Goal: Navigation & Orientation: Find specific page/section

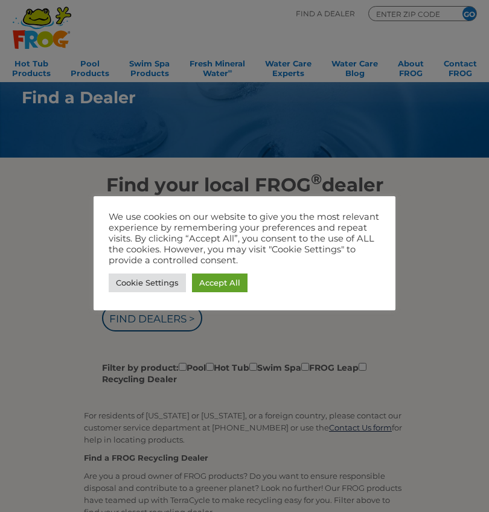
click at [239, 276] on link "Accept All" at bounding box center [220, 283] width 56 height 19
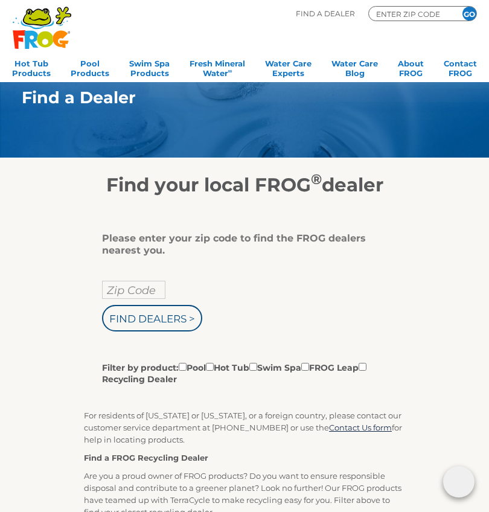
click at [154, 293] on input "Zip Code" at bounding box center [133, 290] width 63 height 18
type input "Zip Code"
click at [309, 366] on input "Filter by product: Pool Hot Tub Swim Spa FROG Leap Recycling Dealer" at bounding box center [306, 367] width 8 height 8
checkbox input "true"
type input "Zip Code"
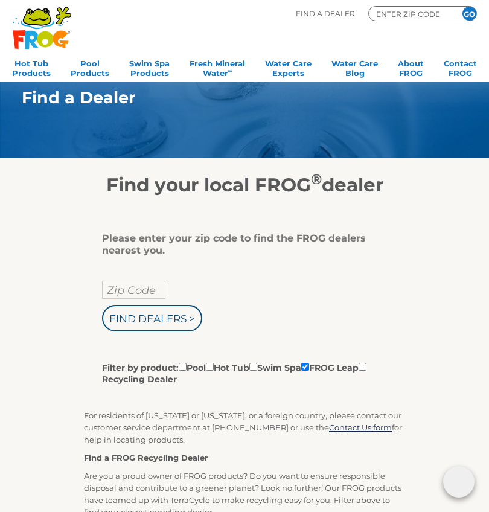
click at [114, 318] on input "Find Dealers >" at bounding box center [152, 318] width 100 height 27
click at [178, 326] on input "Find Dealers >" at bounding box center [152, 318] width 100 height 27
click at [154, 294] on input "Zip Code" at bounding box center [133, 290] width 63 height 18
type input "ENTER ZIP CODE"
type input "29579"
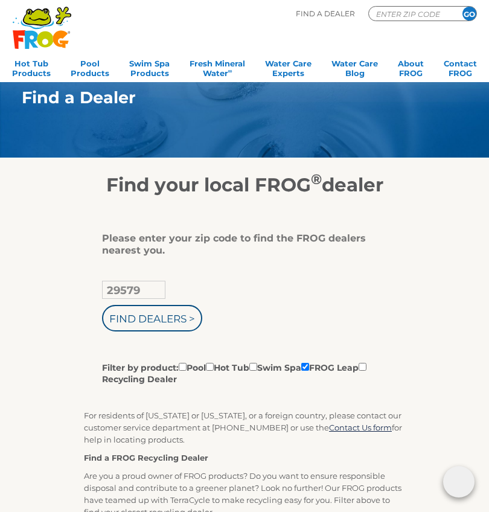
click at [153, 321] on input "Find Dealers >" at bounding box center [152, 318] width 100 height 27
click at [106, 317] on input "Find Dealers >" at bounding box center [152, 318] width 100 height 27
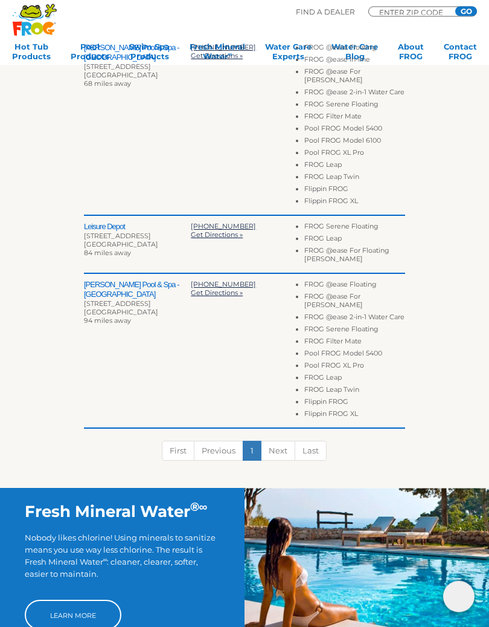
scroll to position [427, 0]
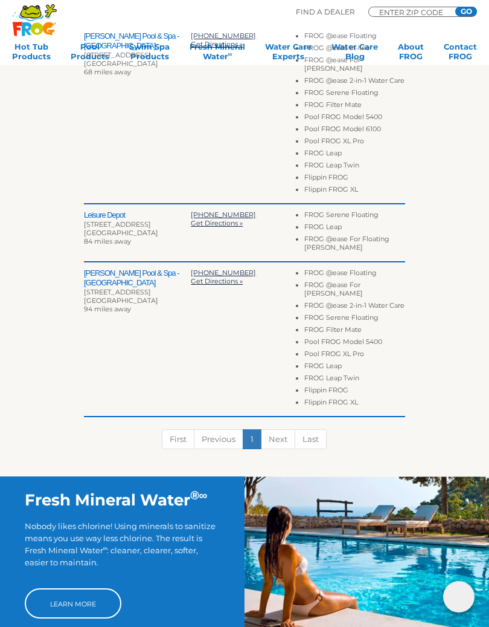
click at [282, 441] on link "Next" at bounding box center [278, 439] width 34 height 20
click at [288, 436] on link "Next" at bounding box center [278, 439] width 34 height 20
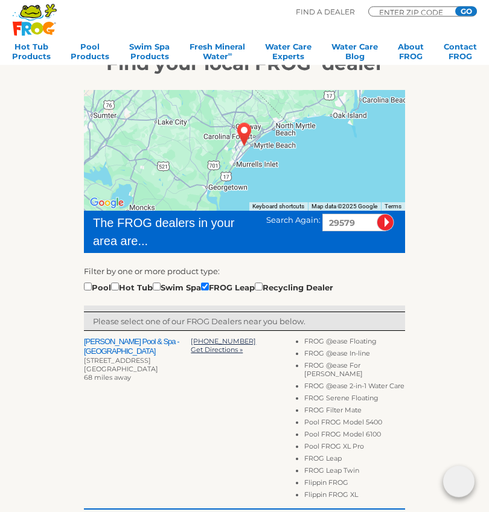
scroll to position [114, 0]
